Goal: Task Accomplishment & Management: Use online tool/utility

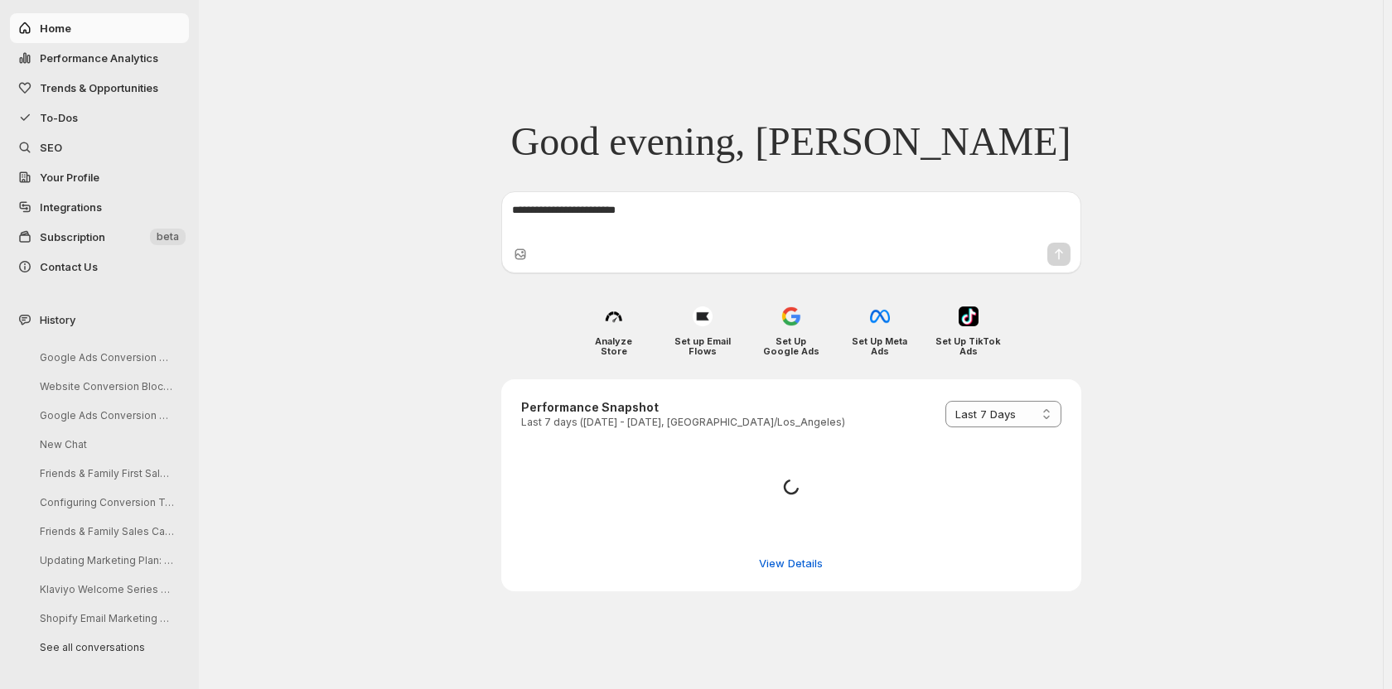
select select "*********"
click at [74, 115] on span "To-Dos" at bounding box center [59, 117] width 38 height 13
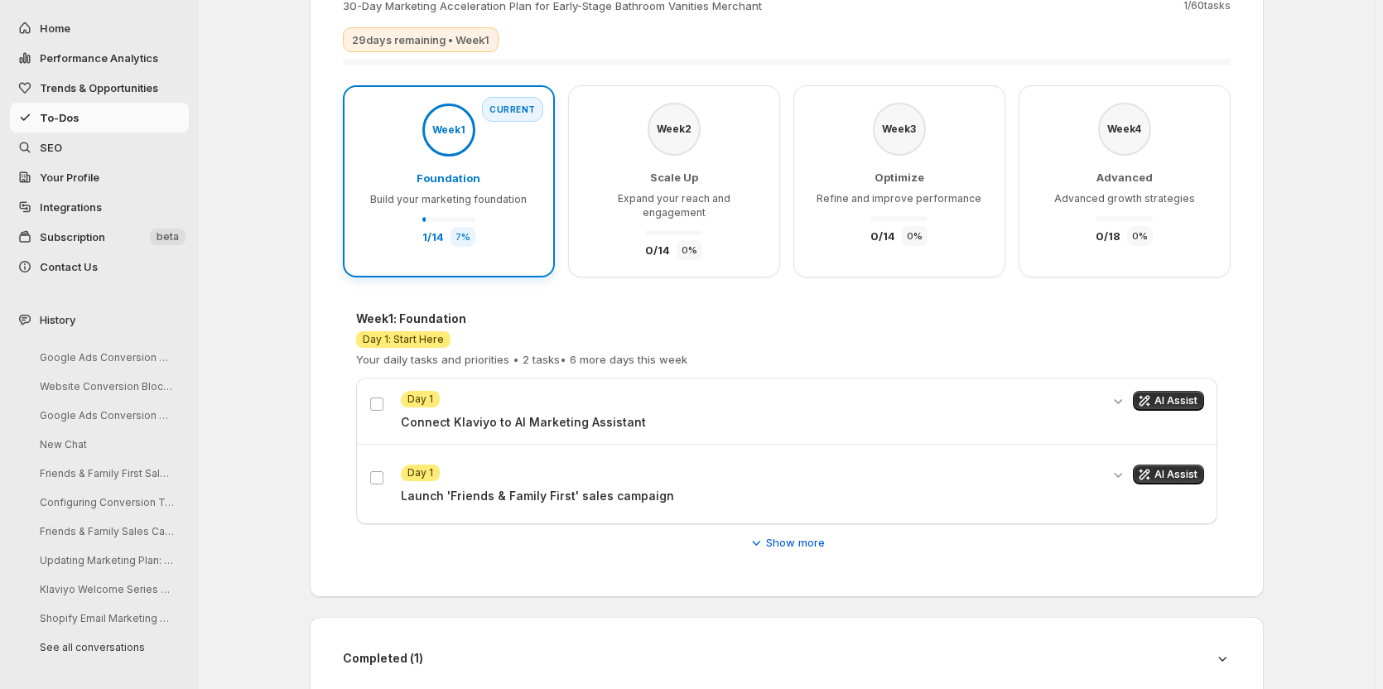
scroll to position [130, 0]
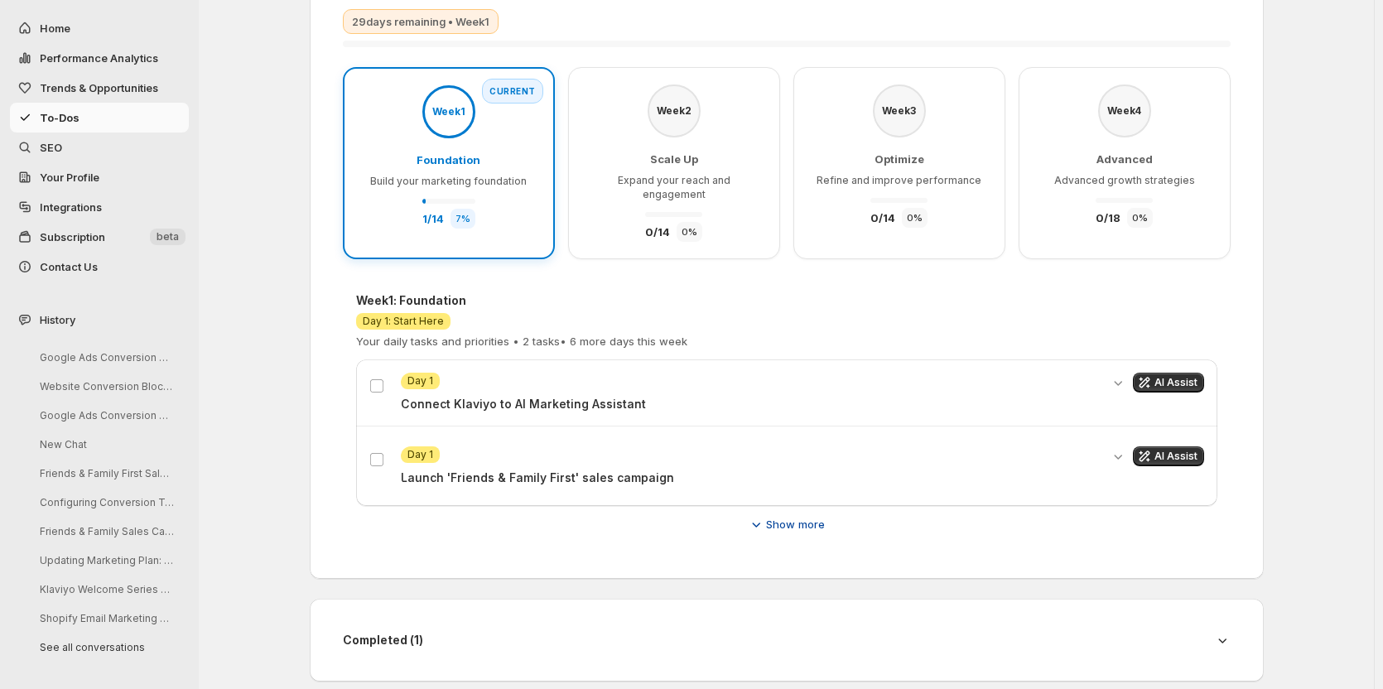
click at [807, 516] on span "Show more" at bounding box center [795, 524] width 59 height 17
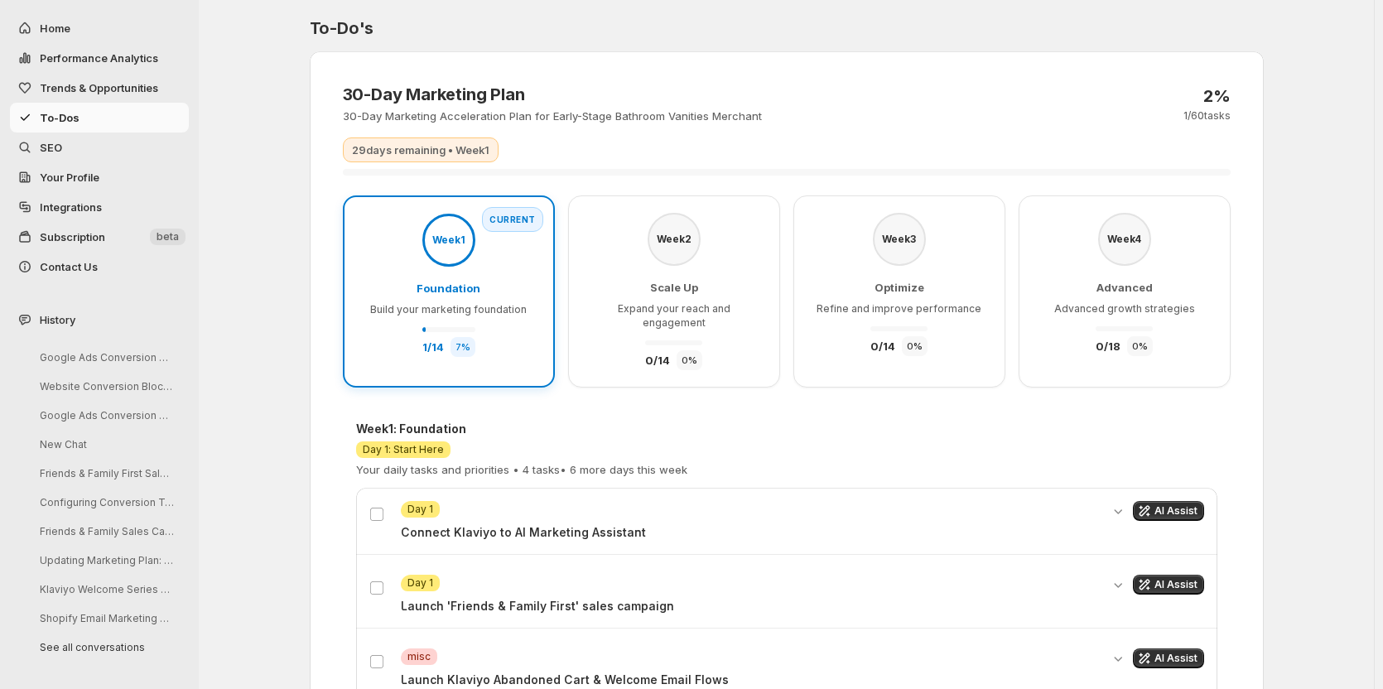
scroll to position [0, 0]
click at [673, 249] on div "Week 2" at bounding box center [674, 241] width 53 height 53
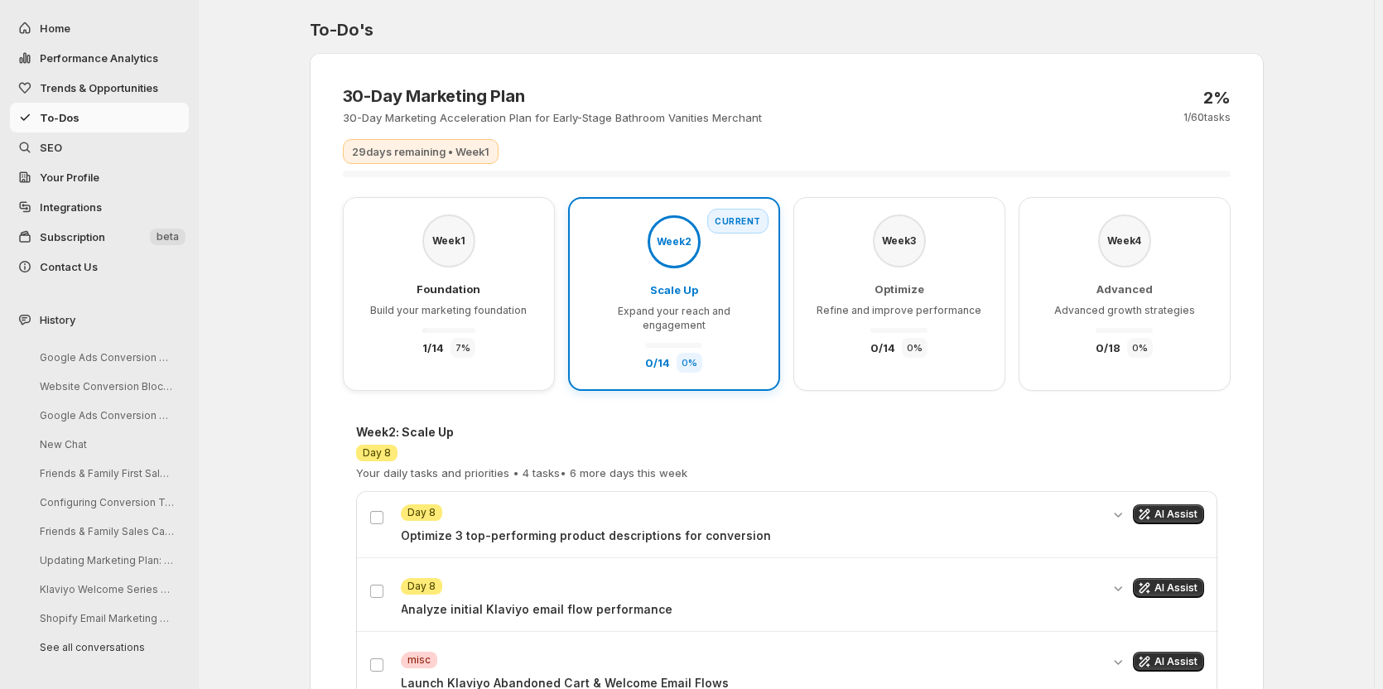
click at [475, 231] on div "Week 1" at bounding box center [448, 241] width 53 height 53
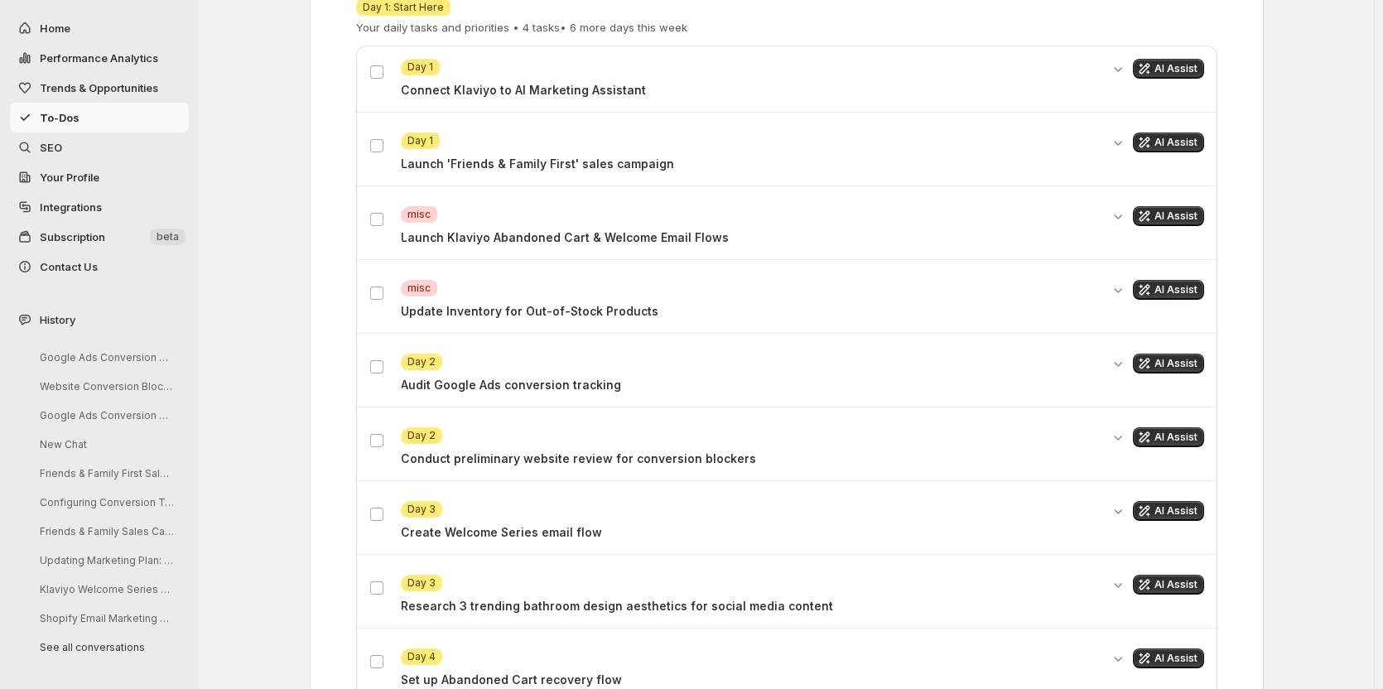
scroll to position [417, 0]
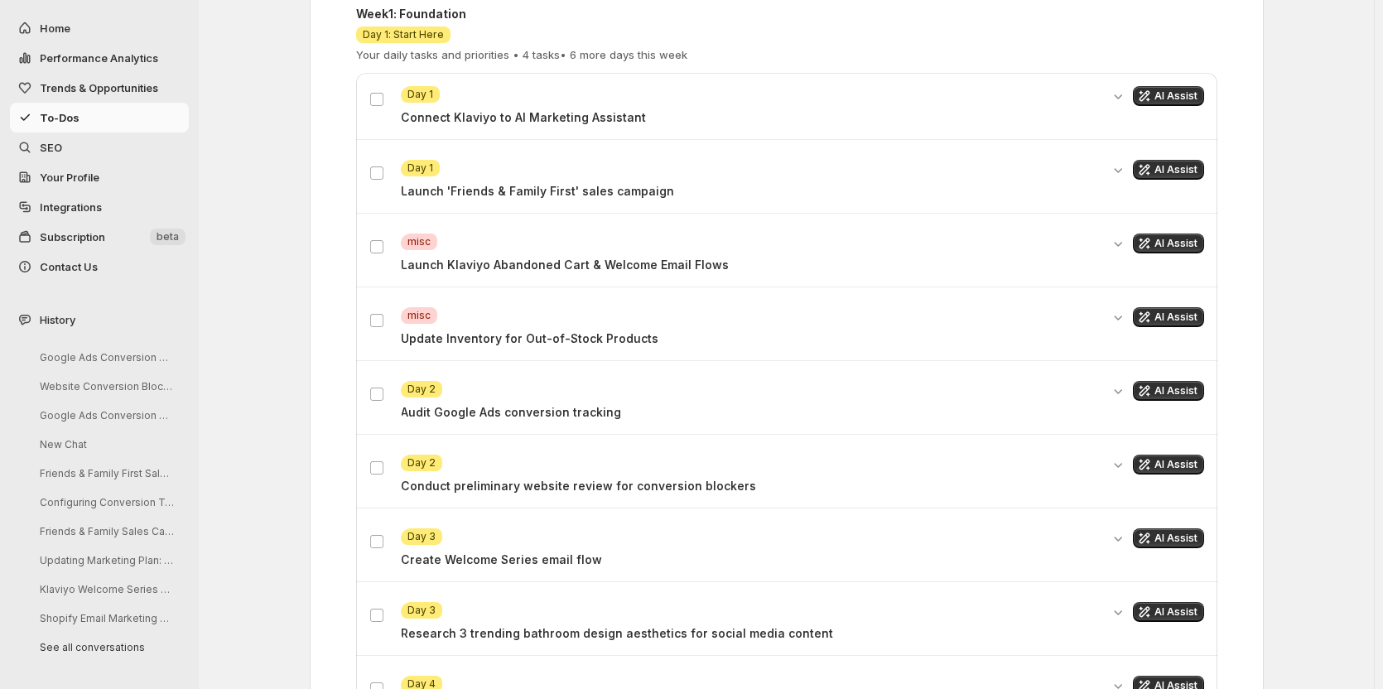
click at [251, 330] on div "To-Do's 30-Day Marketing Plan 30-Day Marketing Acceleration Plan for Early-Stag…" at bounding box center [786, 515] width 1175 height 1864
click at [1122, 383] on icon "Expand details" at bounding box center [1118, 391] width 17 height 17
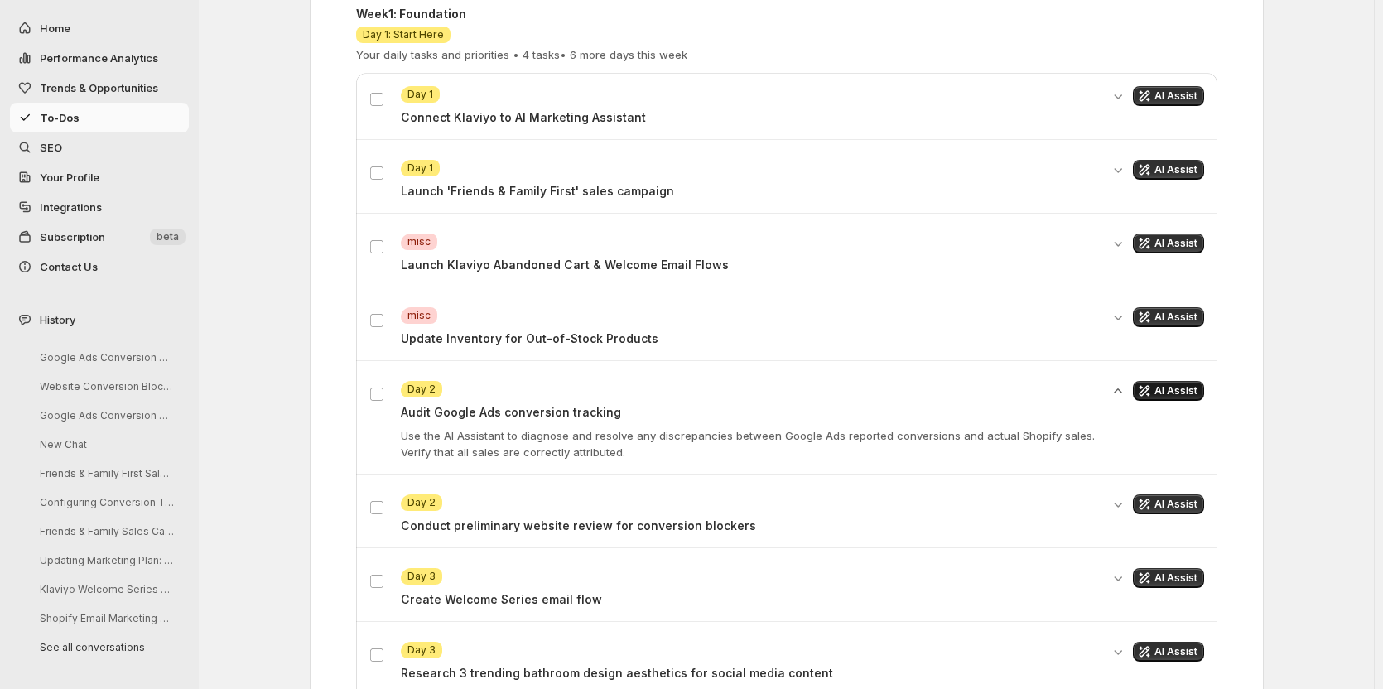
click at [1165, 384] on span "AI Assist" at bounding box center [1176, 390] width 43 height 13
select select "*********"
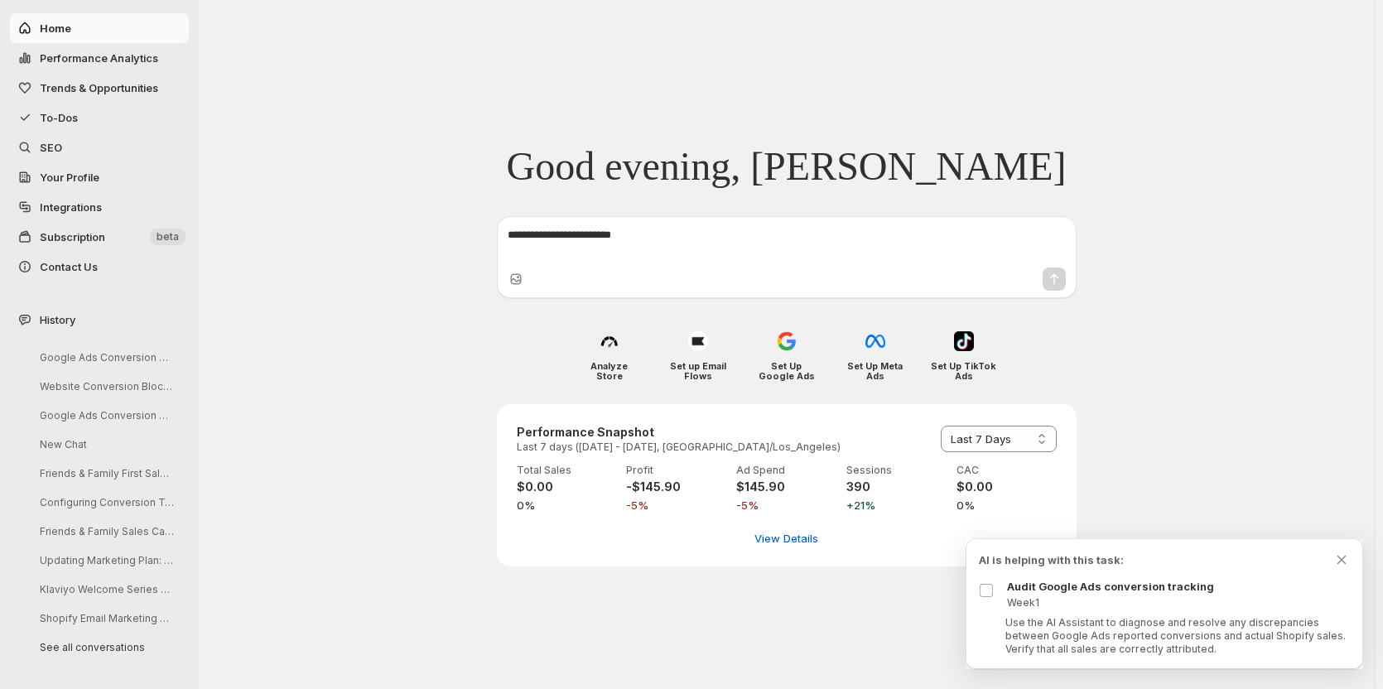
scroll to position [0, 0]
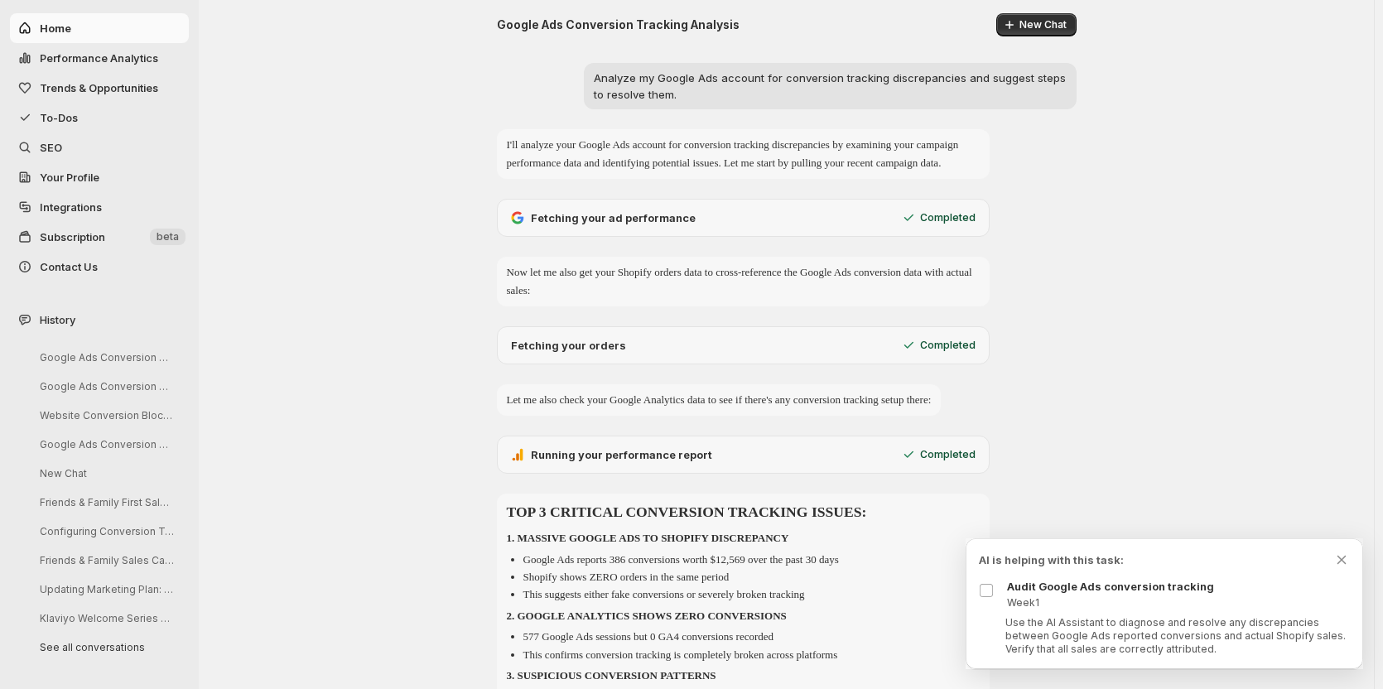
click at [72, 120] on span "To-Dos" at bounding box center [59, 117] width 38 height 13
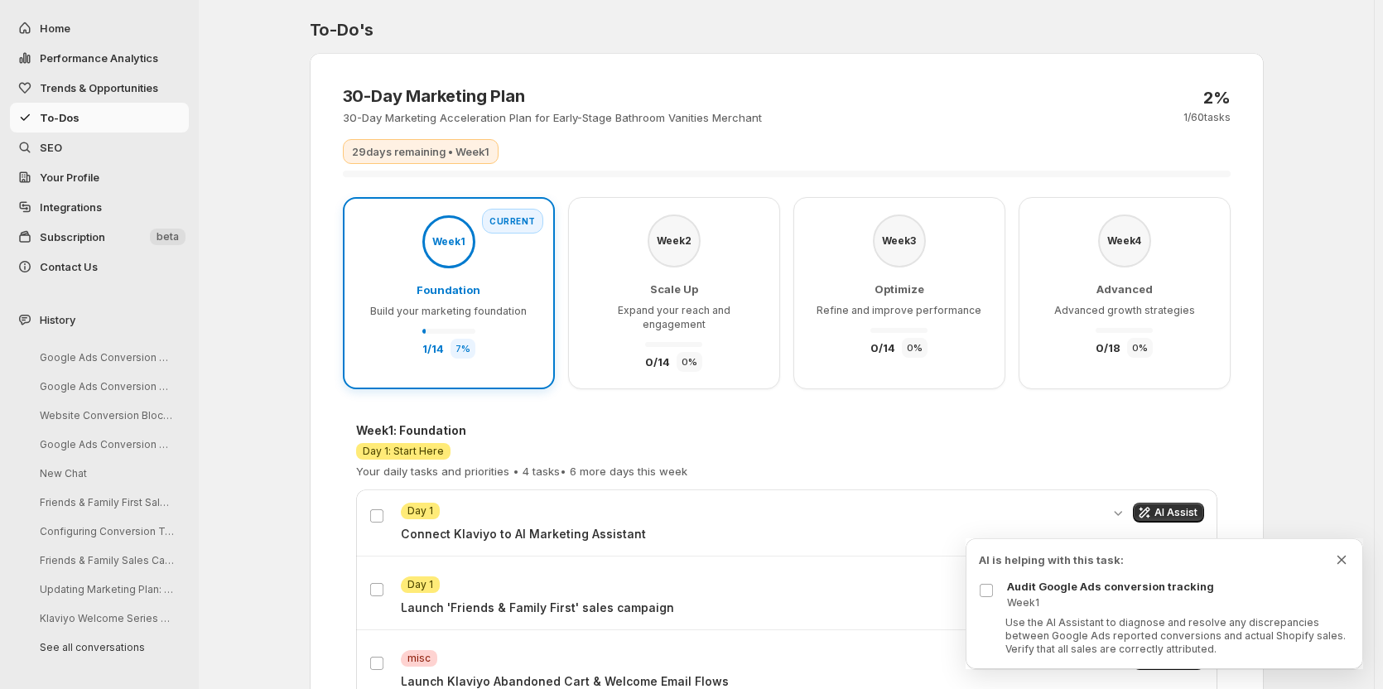
click at [1341, 559] on icon "Dismiss todo indicator" at bounding box center [1342, 560] width 9 height 8
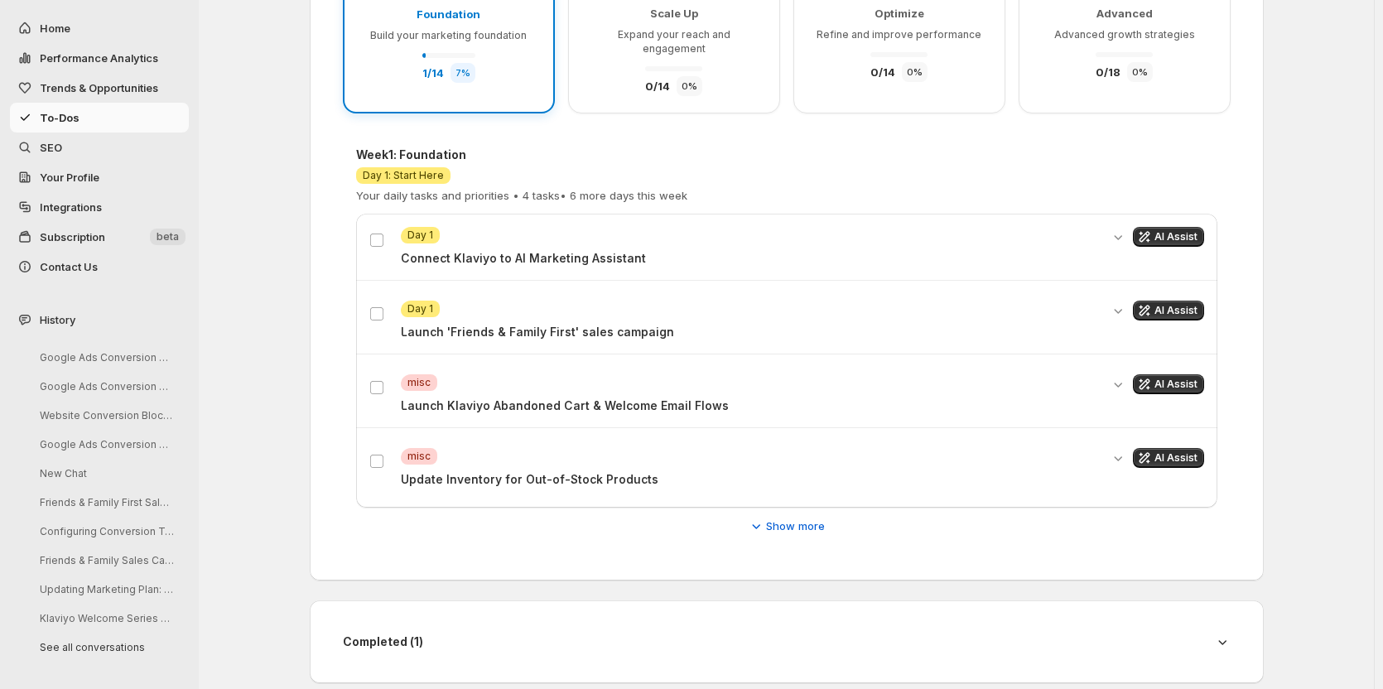
scroll to position [277, 0]
click at [801, 516] on span "Show more" at bounding box center [795, 524] width 59 height 17
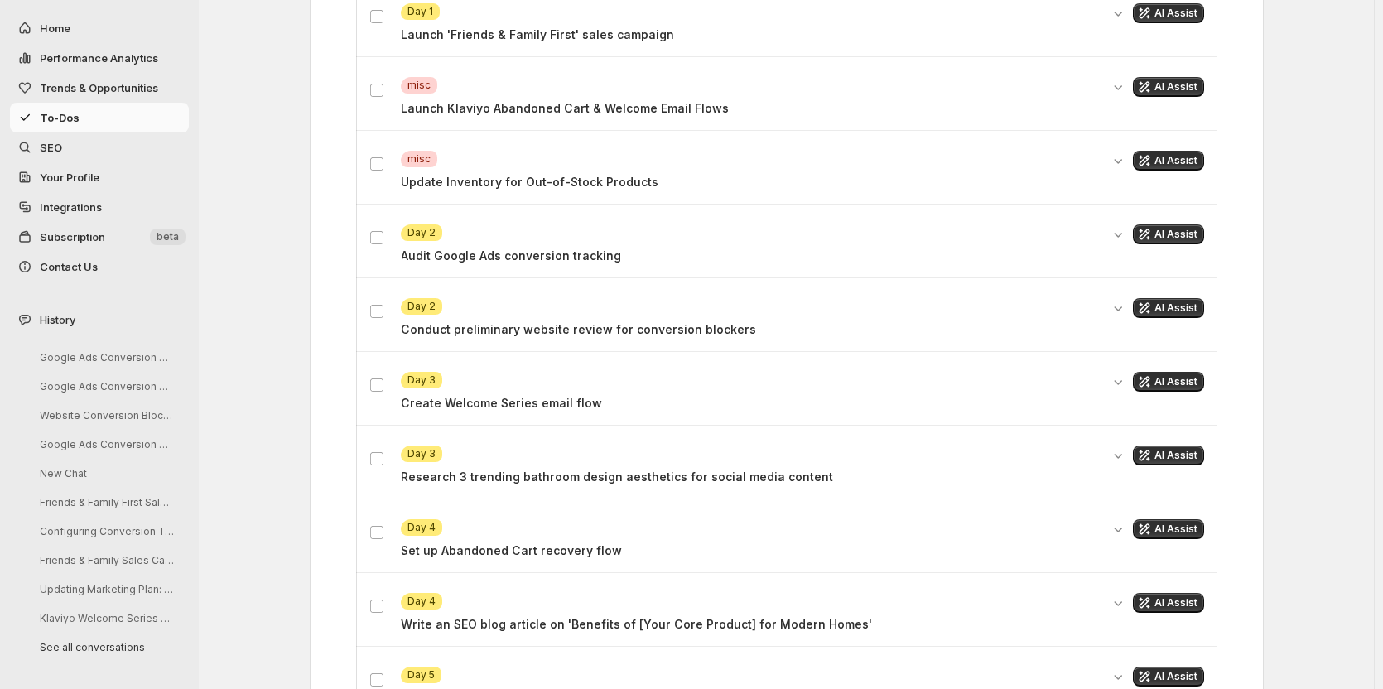
scroll to position [609, 0]
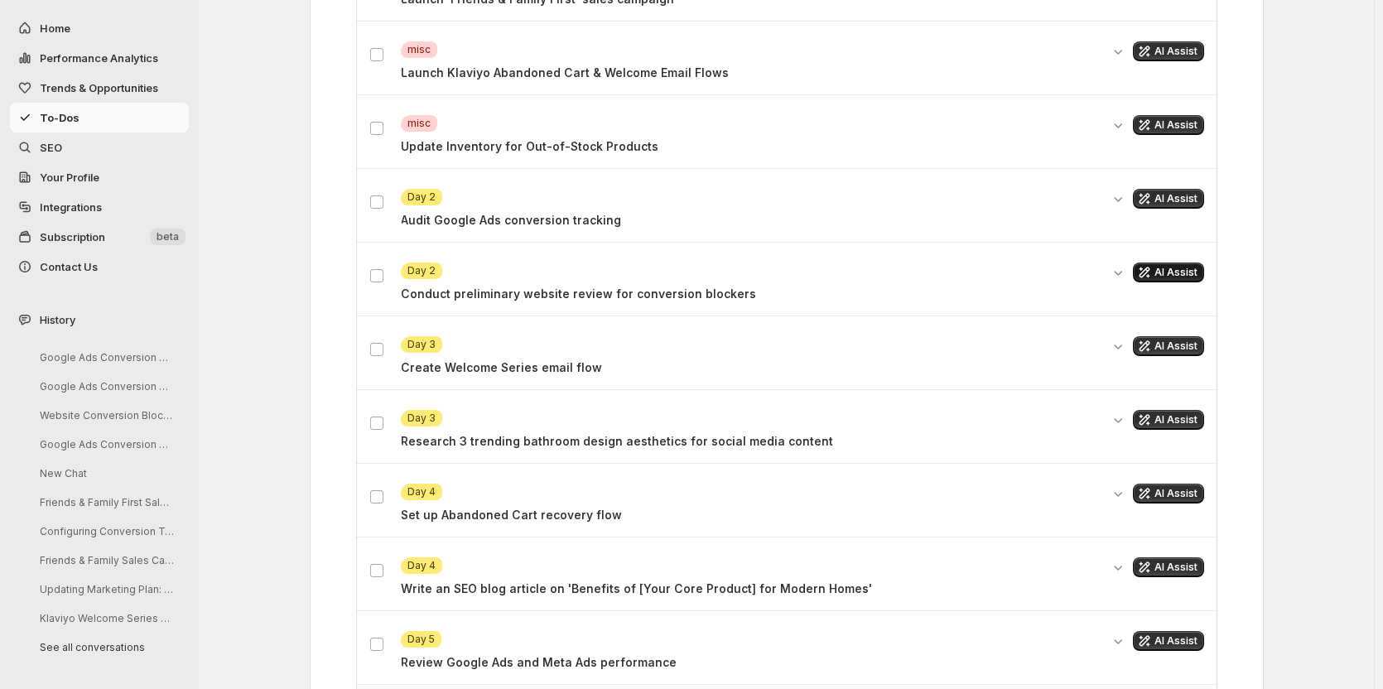
click at [1179, 266] on span "AI Assist" at bounding box center [1176, 272] width 43 height 13
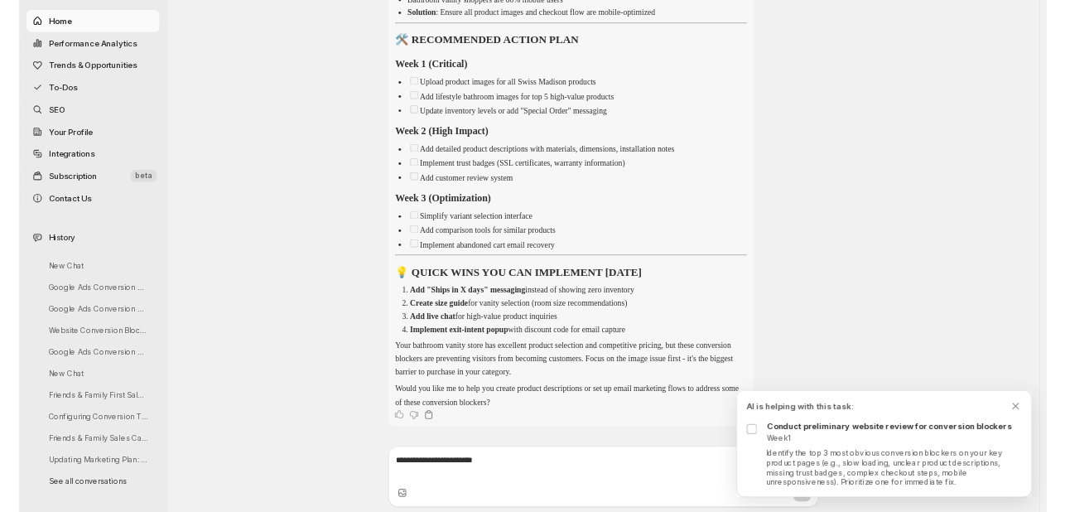
scroll to position [1474, 0]
